Goal: Check status: Check status

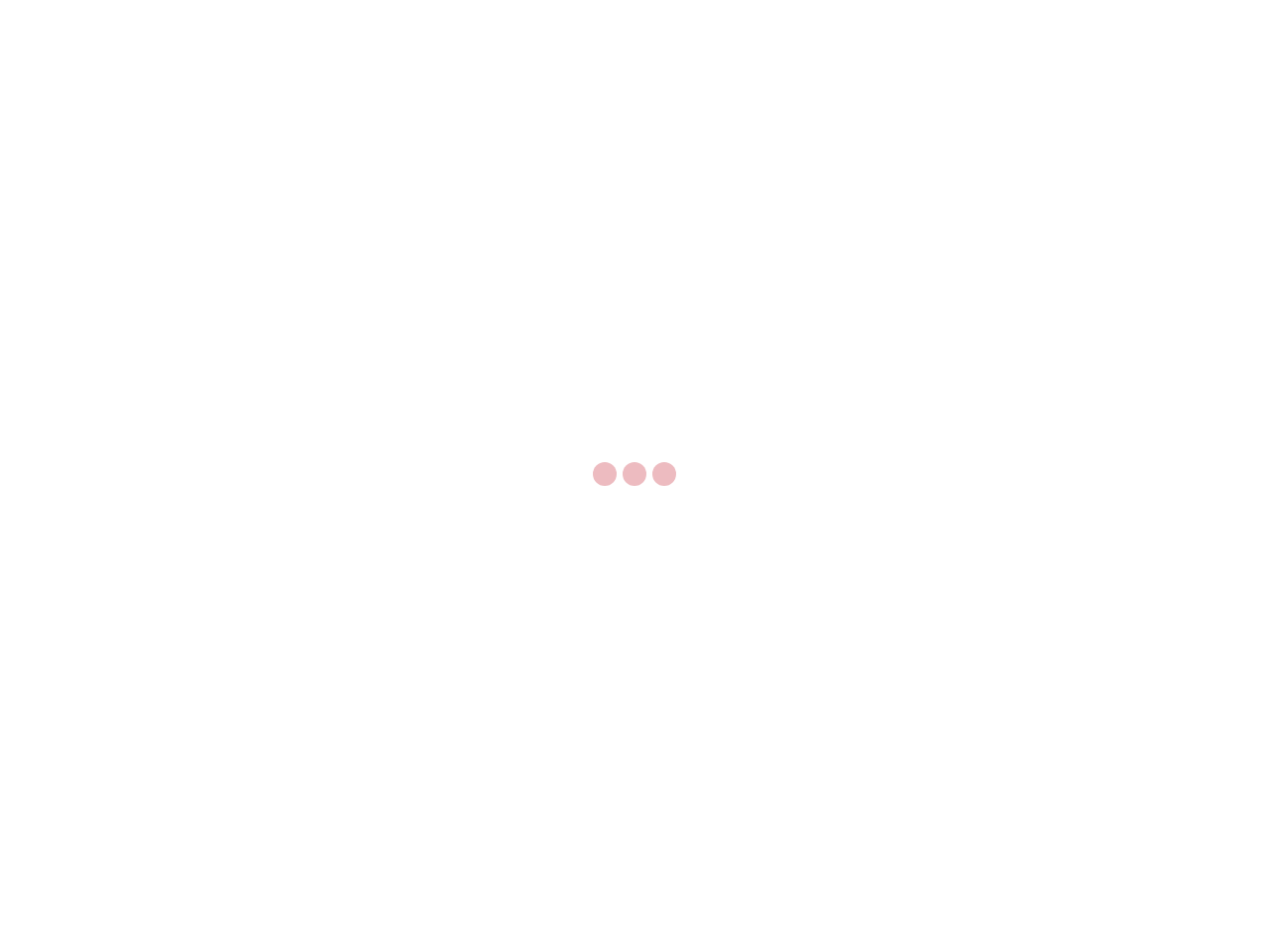
select select "US"
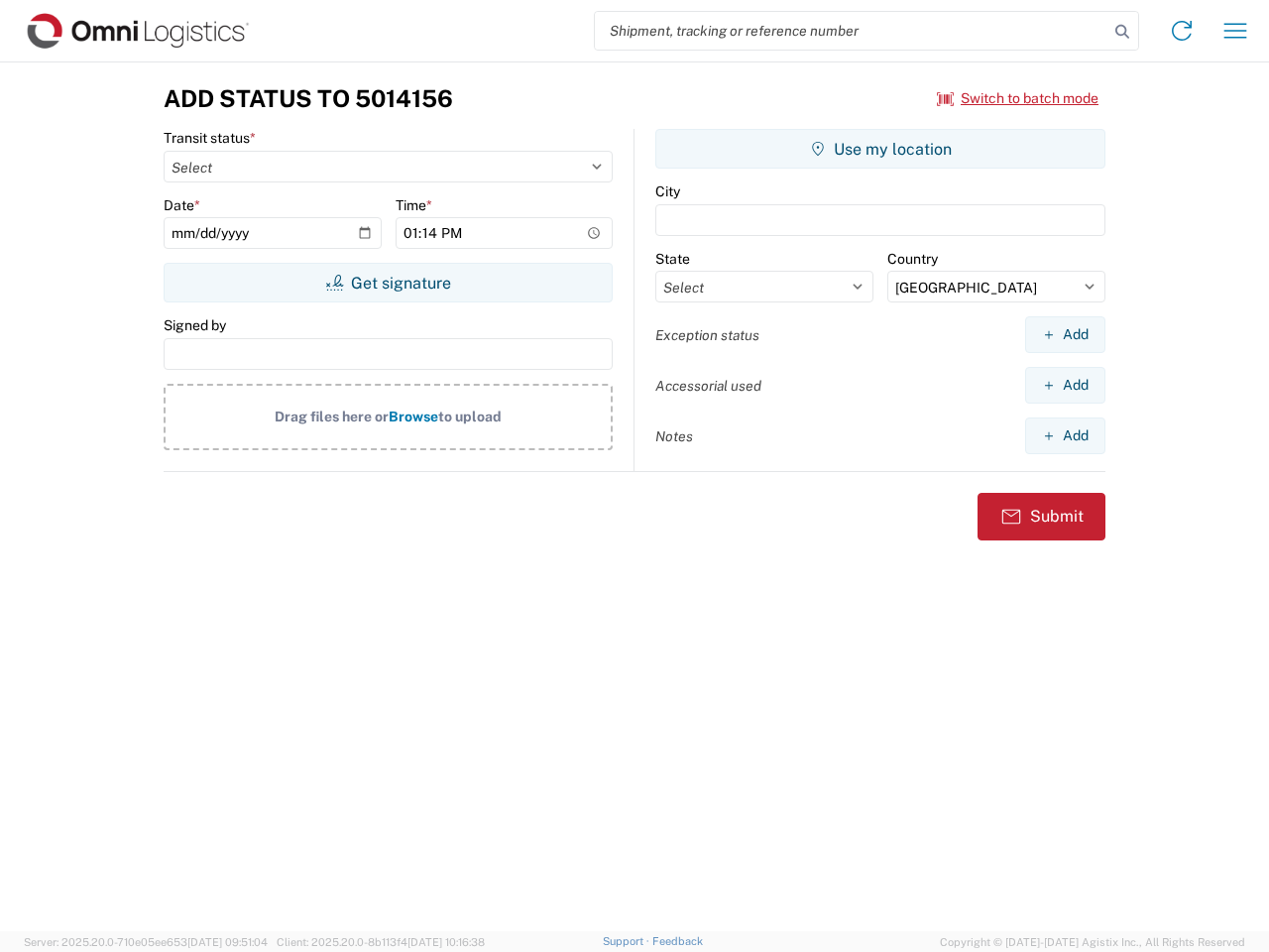
click at [851, 31] on input "search" at bounding box center [851, 31] width 514 height 38
click at [1122, 32] on icon at bounding box center [1122, 32] width 28 height 28
click at [1182, 31] on icon at bounding box center [1182, 31] width 32 height 32
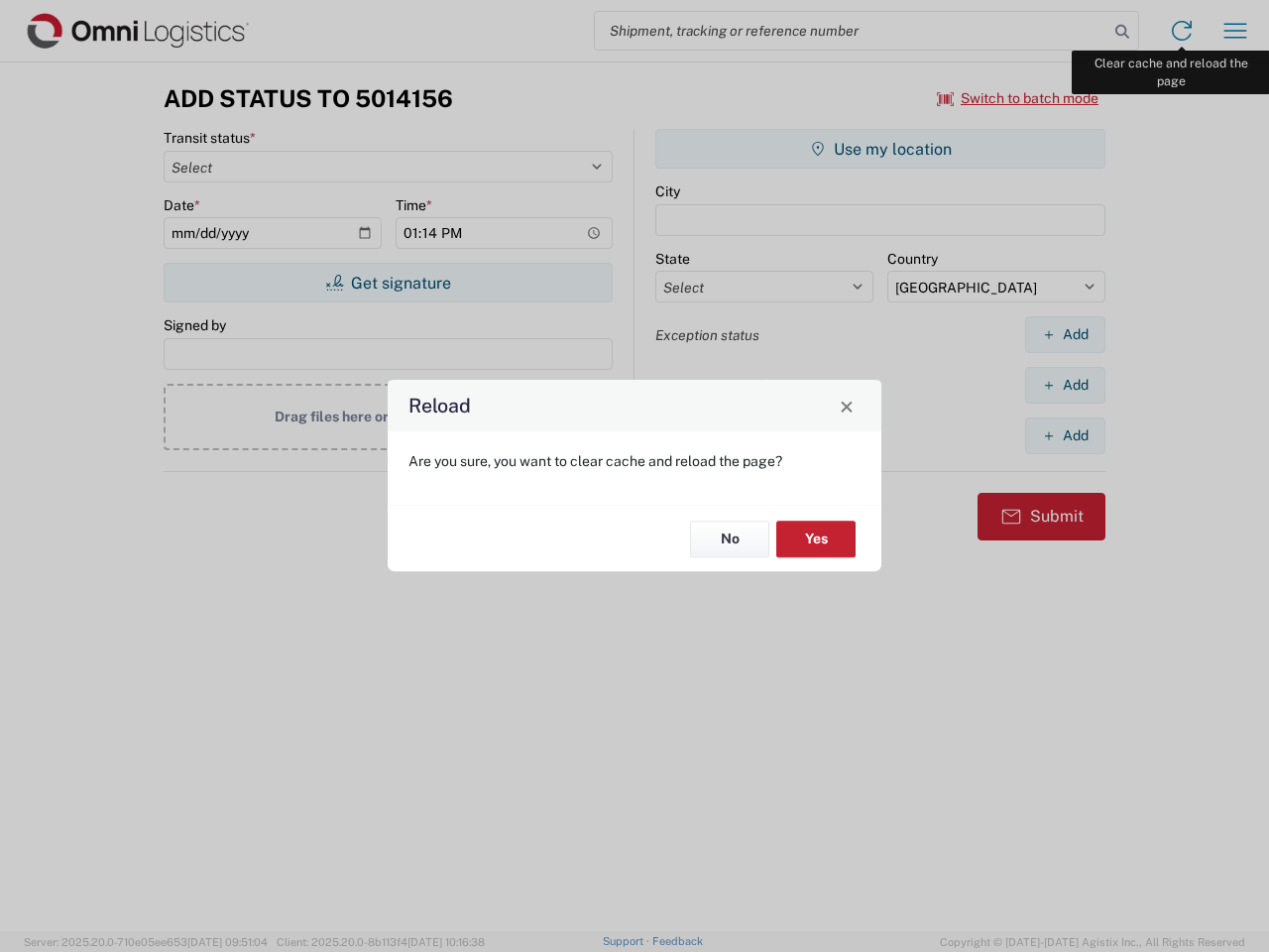
click at [1235, 31] on div "Reload Are you sure, you want to clear cache and reload the page? No Yes" at bounding box center [634, 476] width 1269 height 952
click at [1018, 98] on div "Reload Are you sure, you want to clear cache and reload the page? No Yes" at bounding box center [634, 476] width 1269 height 952
click at [388, 283] on div "Reload Are you sure, you want to clear cache and reload the page? No Yes" at bounding box center [634, 476] width 1269 height 952
click at [880, 149] on div "Reload Are you sure, you want to clear cache and reload the page? No Yes" at bounding box center [634, 476] width 1269 height 952
click at [1065, 334] on div "Reload Are you sure, you want to clear cache and reload the page? No Yes" at bounding box center [634, 476] width 1269 height 952
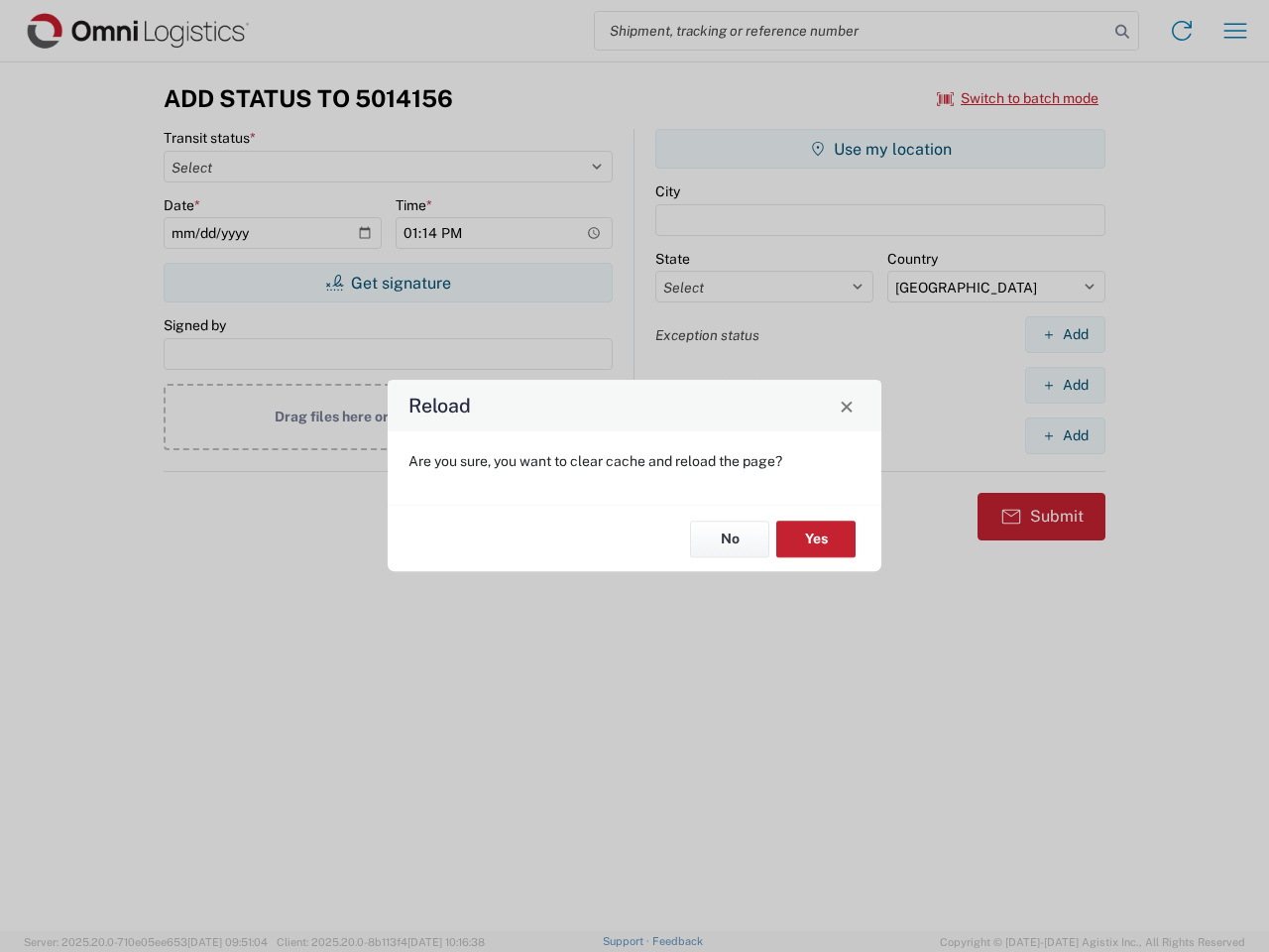
click at [1065, 385] on div "Reload Are you sure, you want to clear cache and reload the page? No Yes" at bounding box center [634, 476] width 1269 height 952
click at [1065, 436] on div "Reload Are you sure, you want to clear cache and reload the page? No Yes" at bounding box center [634, 476] width 1269 height 952
